Goal: Use online tool/utility: Use online tool/utility

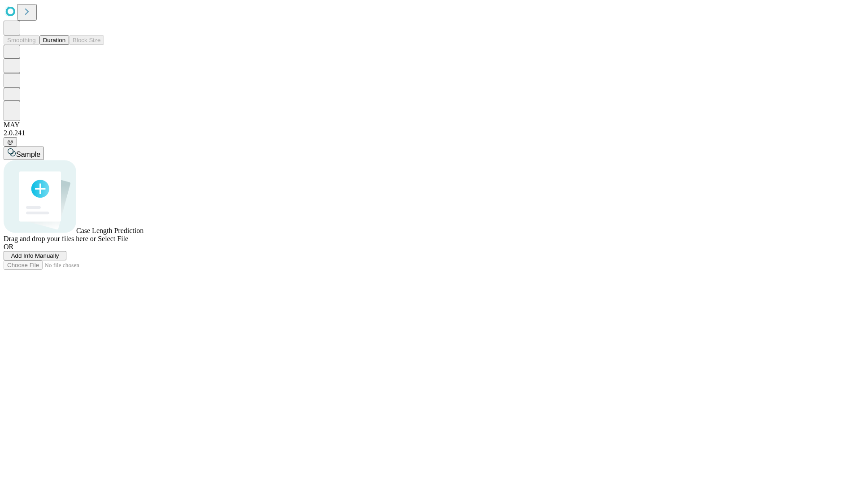
click at [65, 45] on button "Duration" at bounding box center [54, 39] width 30 height 9
click at [128, 243] on span "Select File" at bounding box center [113, 239] width 30 height 8
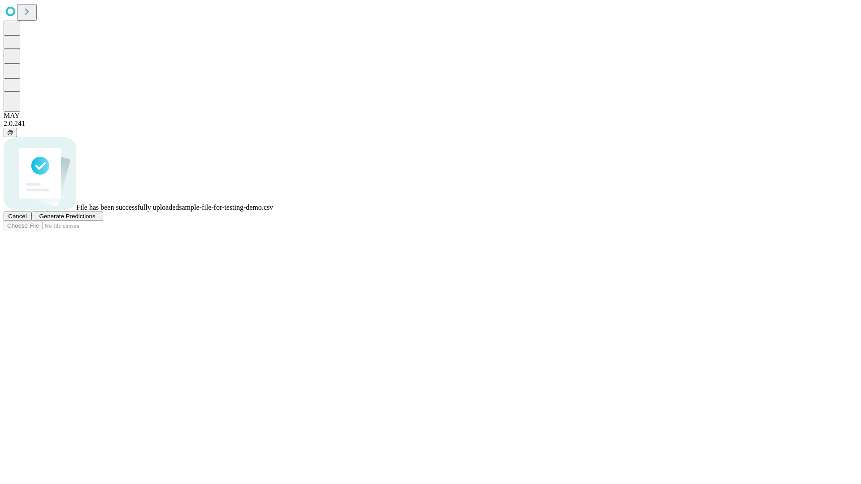
click at [95, 220] on span "Generate Predictions" at bounding box center [67, 216] width 56 height 7
